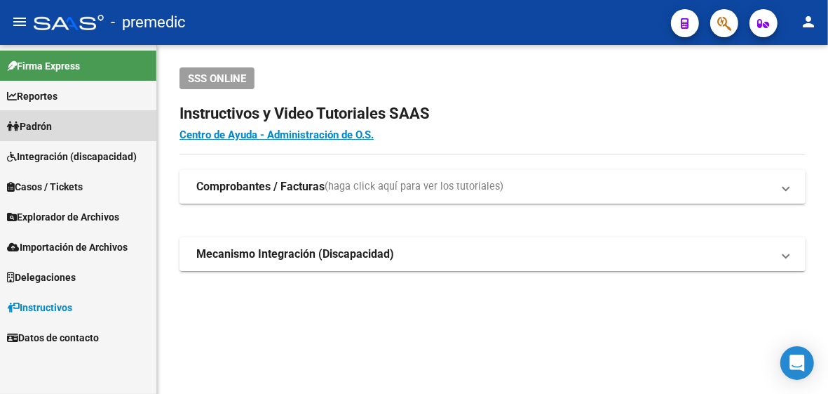
click at [42, 113] on link "Padrón" at bounding box center [78, 126] width 156 height 30
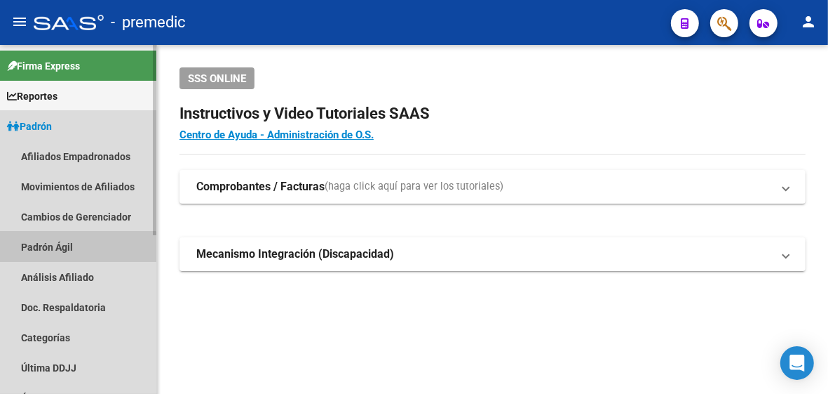
click at [74, 250] on link "Padrón Ágil" at bounding box center [78, 246] width 156 height 30
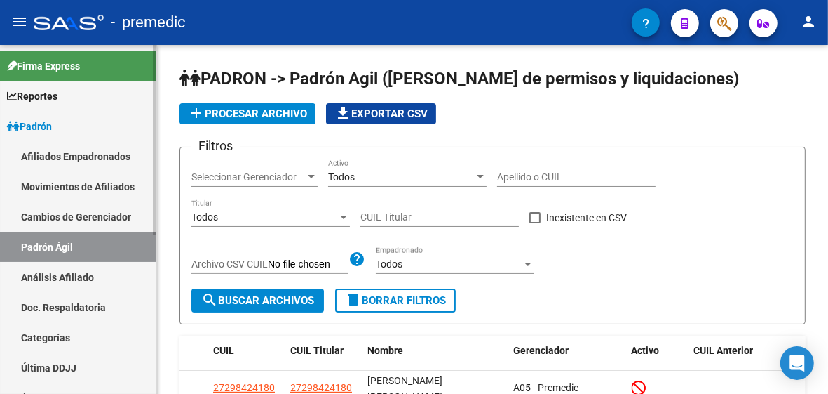
click at [81, 282] on link "Análisis Afiliado" at bounding box center [78, 277] width 156 height 30
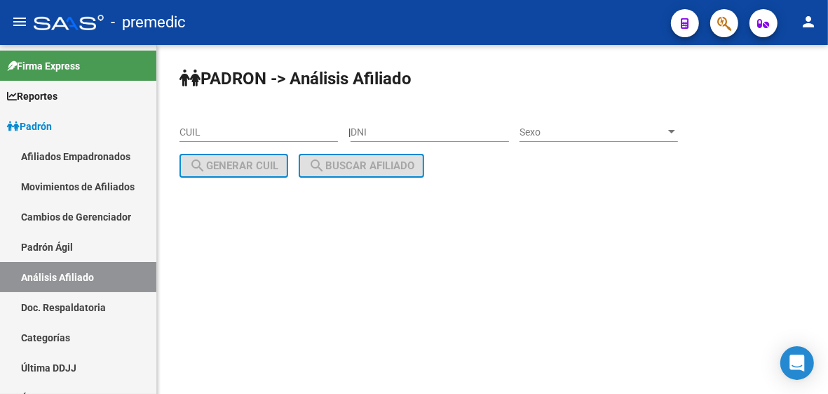
click at [246, 135] on input "CUIL" at bounding box center [259, 132] width 159 height 12
paste input "20-30885620-9"
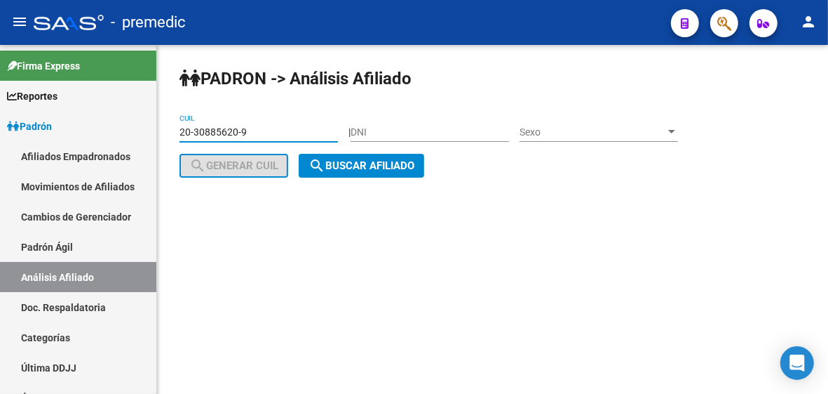
click at [325, 172] on mat-icon "search" at bounding box center [317, 165] width 17 height 17
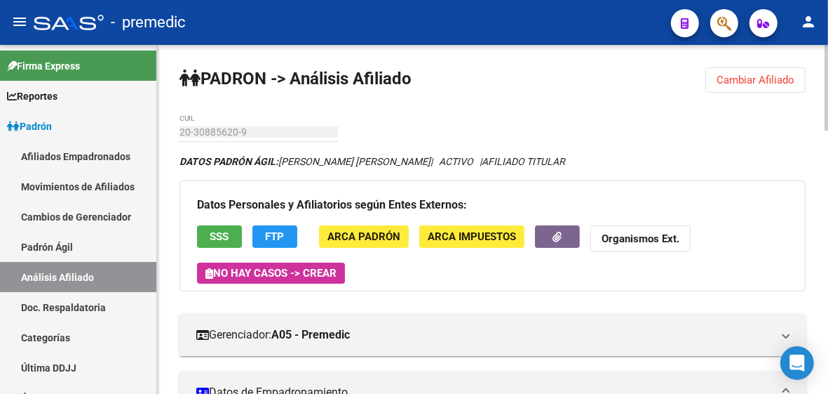
click at [756, 76] on span "Cambiar Afiliado" at bounding box center [756, 80] width 78 height 13
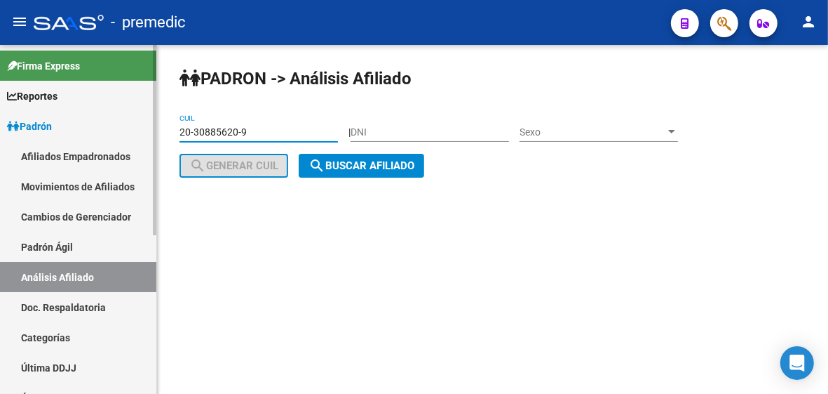
drag, startPoint x: 267, startPoint y: 125, endPoint x: 117, endPoint y: 117, distance: 150.3
click at [117, 117] on mat-sidenav-container "Firma Express Reportes Padrón Traspasos x O.S. Traspasos x Gerenciador Traspaso…" at bounding box center [414, 219] width 828 height 349
paste input "7-38043455-0"
type input "27-38043455-0"
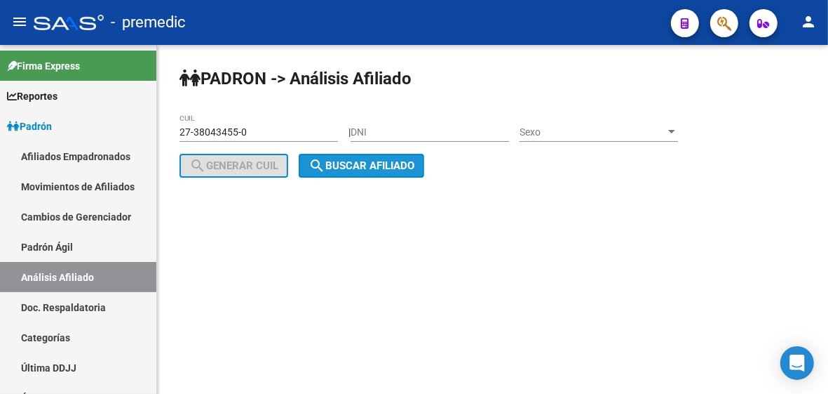
click at [379, 166] on span "search Buscar afiliado" at bounding box center [362, 165] width 106 height 13
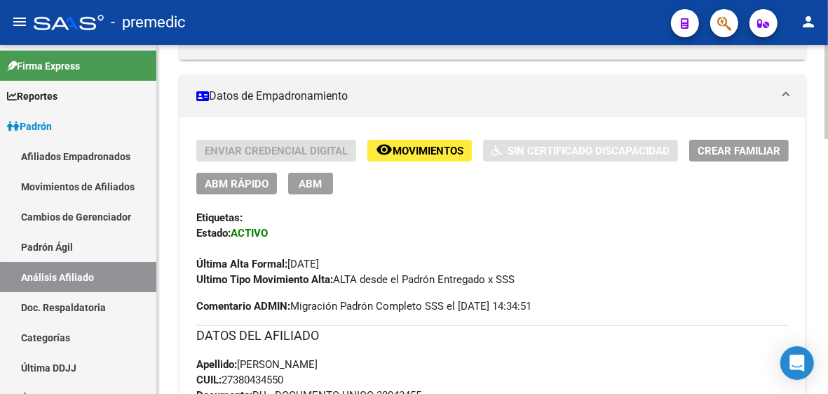
scroll to position [263, 0]
